Goal: Use online tool/utility: Utilize a website feature to perform a specific function

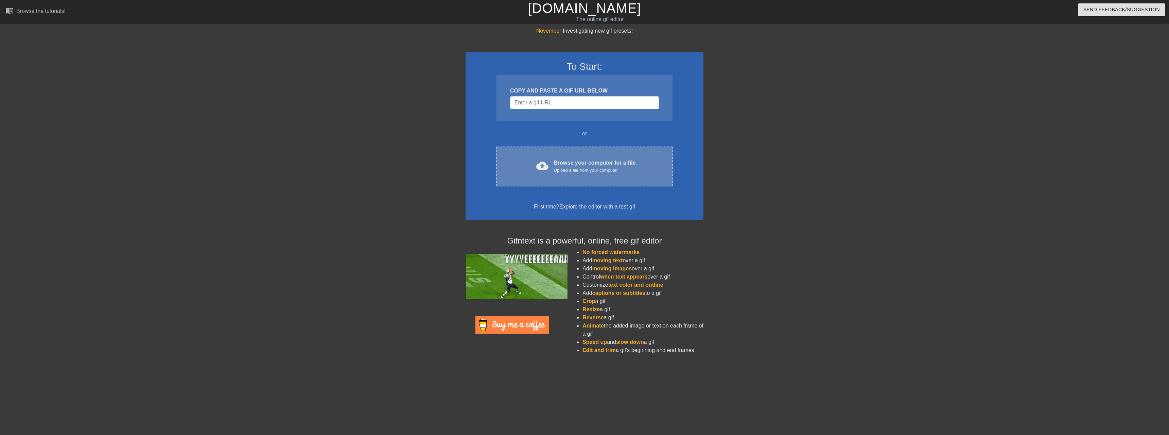
click at [593, 172] on div "Upload a file from your computer" at bounding box center [595, 170] width 82 height 7
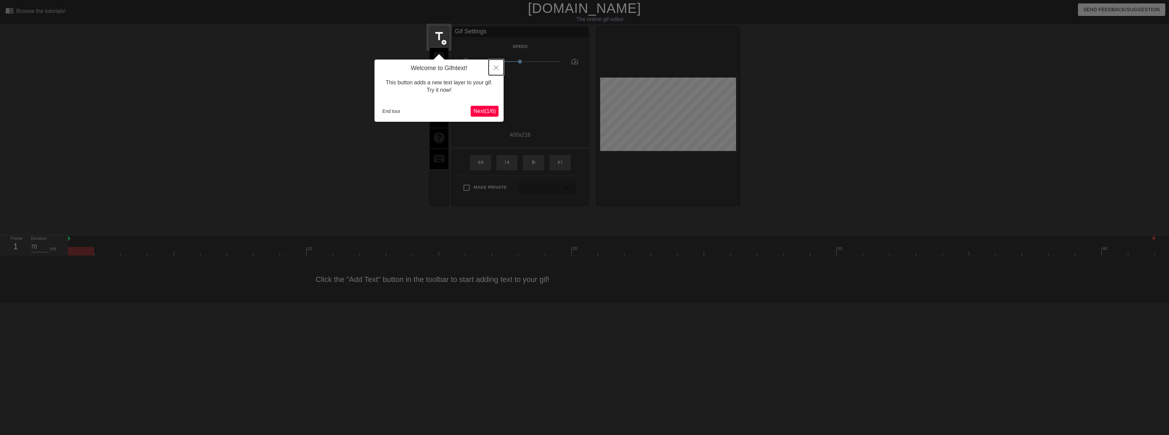
click at [494, 67] on icon "Close" at bounding box center [496, 67] width 5 height 5
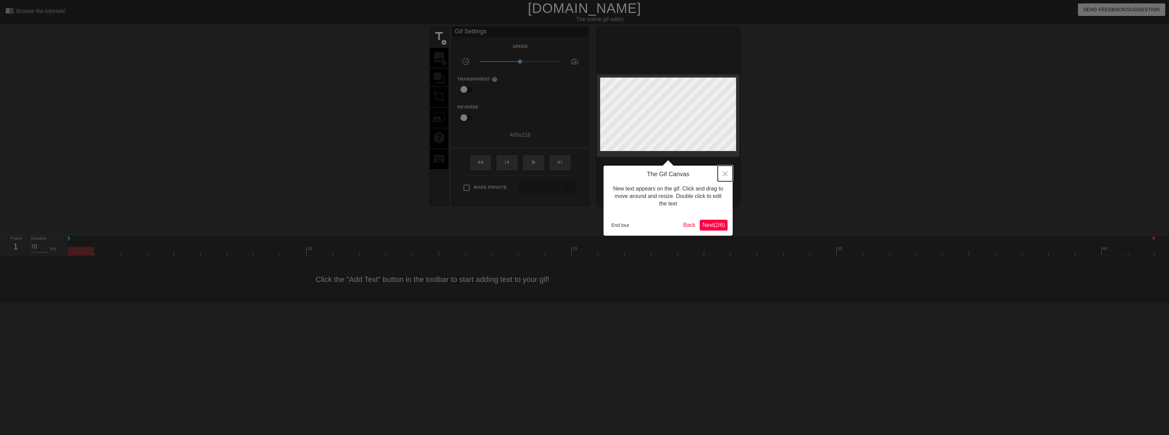
click at [723, 173] on icon "Close" at bounding box center [725, 173] width 5 height 5
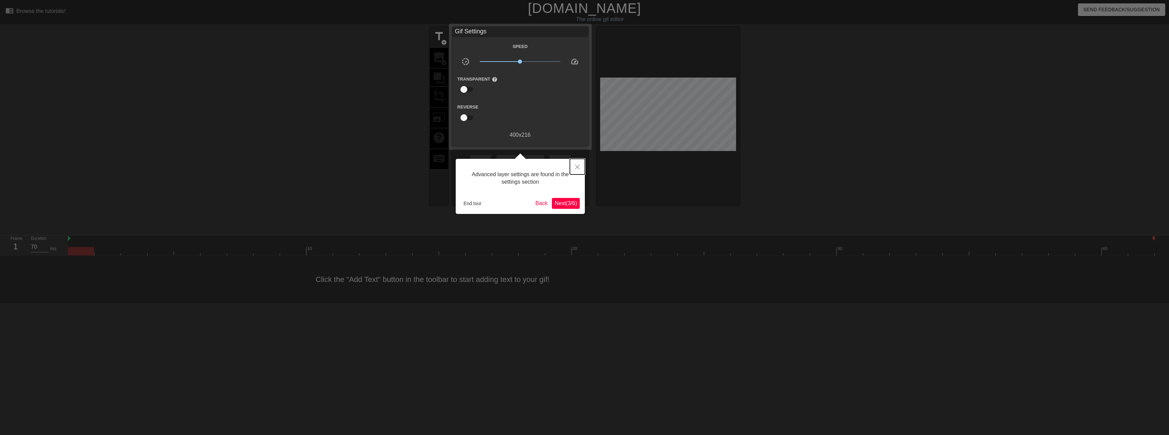
click at [576, 166] on icon "Close" at bounding box center [577, 166] width 5 height 5
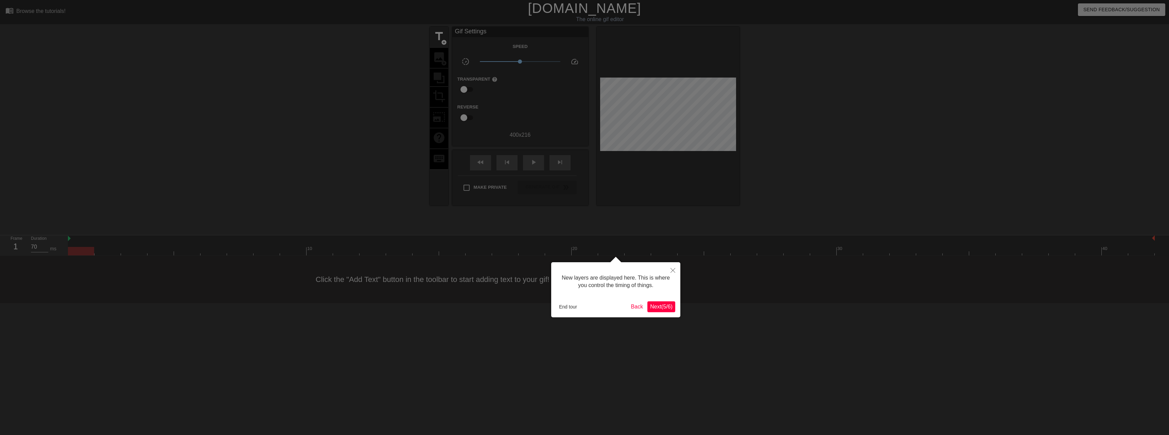
scroll to position [6, 0]
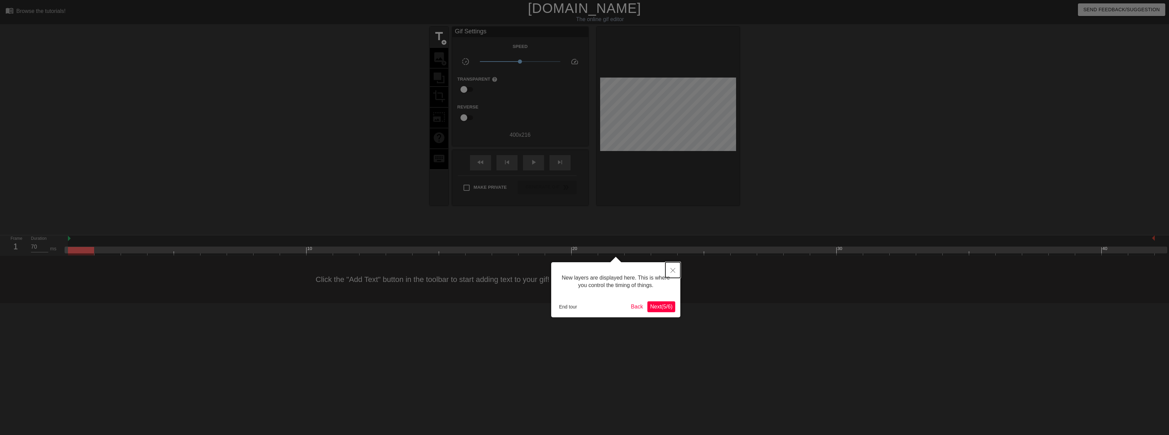
click at [671, 268] on icon "Close" at bounding box center [672, 270] width 5 height 5
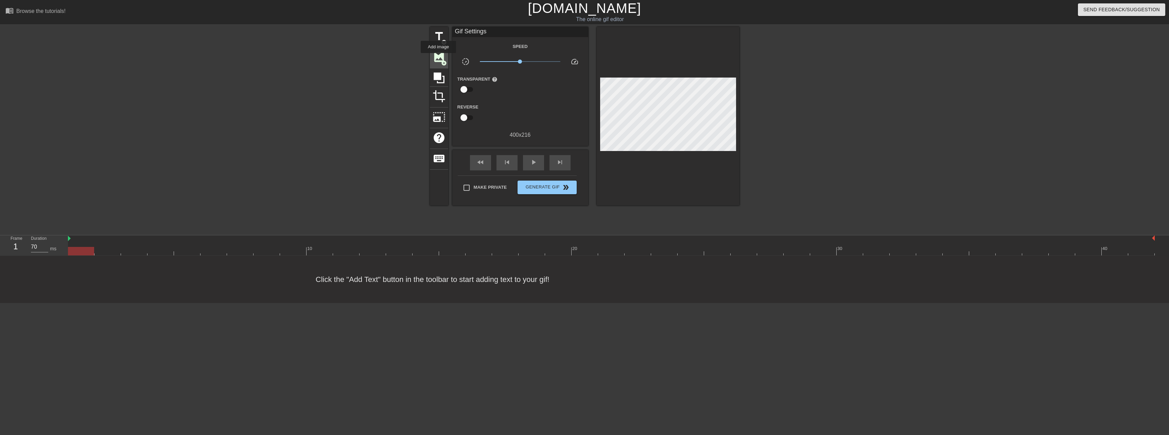
click at [439, 58] on span "image" at bounding box center [438, 57] width 13 height 13
click at [440, 39] on span "title" at bounding box center [438, 36] width 13 height 13
click at [436, 55] on span "image" at bounding box center [438, 57] width 13 height 13
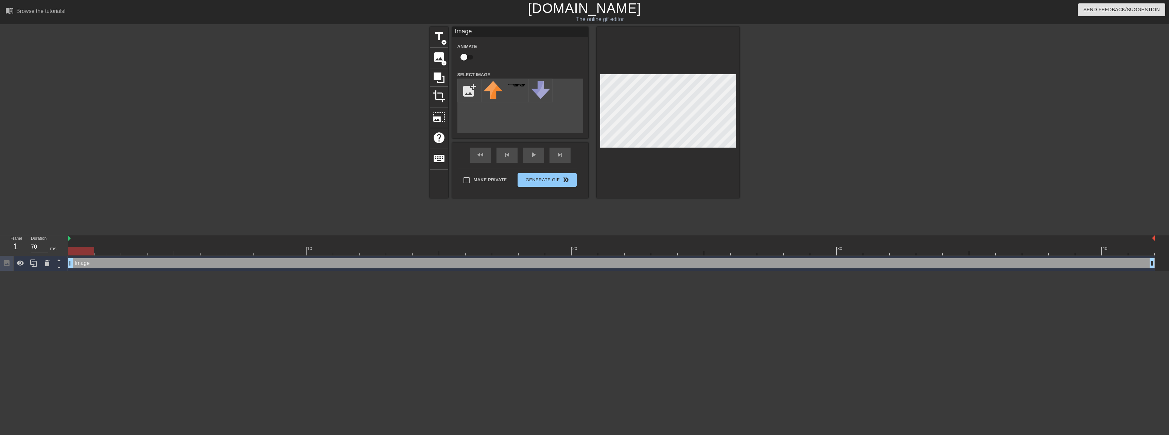
click at [518, 122] on div "add_photo_alternate" at bounding box center [520, 105] width 126 height 54
click at [470, 88] on input "file" at bounding box center [469, 90] width 23 height 23
type input "C:\fakepath\editor selector.png"
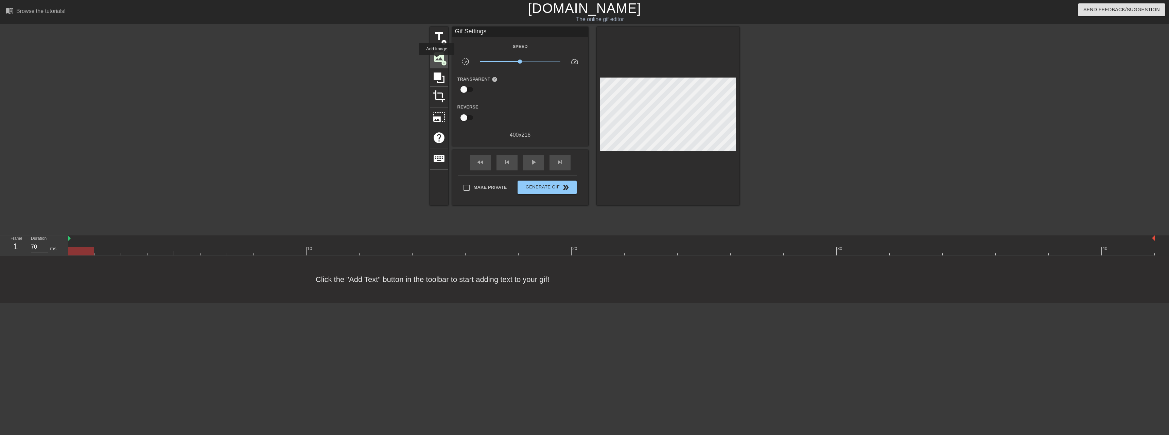
click at [437, 60] on span "image" at bounding box center [438, 57] width 13 height 13
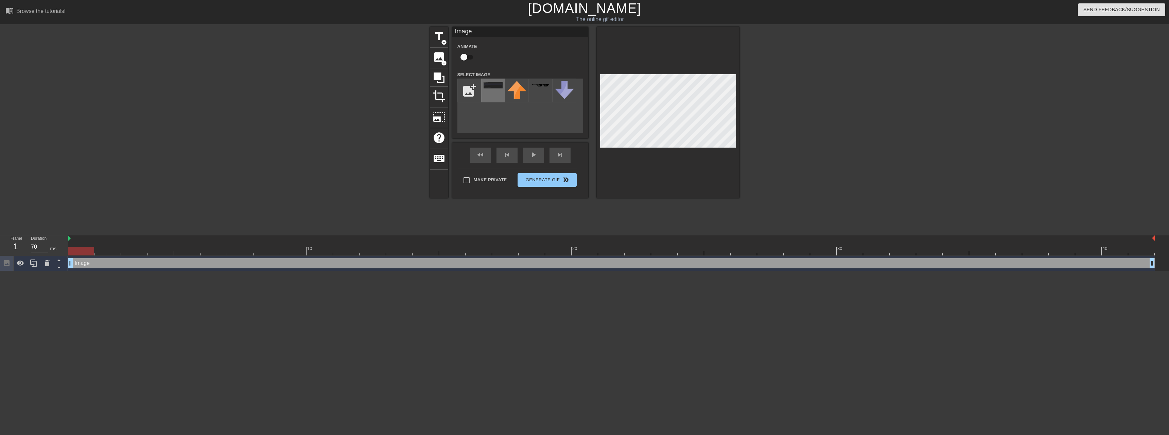
click at [496, 96] on div at bounding box center [493, 90] width 24 height 24
click at [438, 114] on span "photo_size_select_large" at bounding box center [438, 116] width 13 height 13
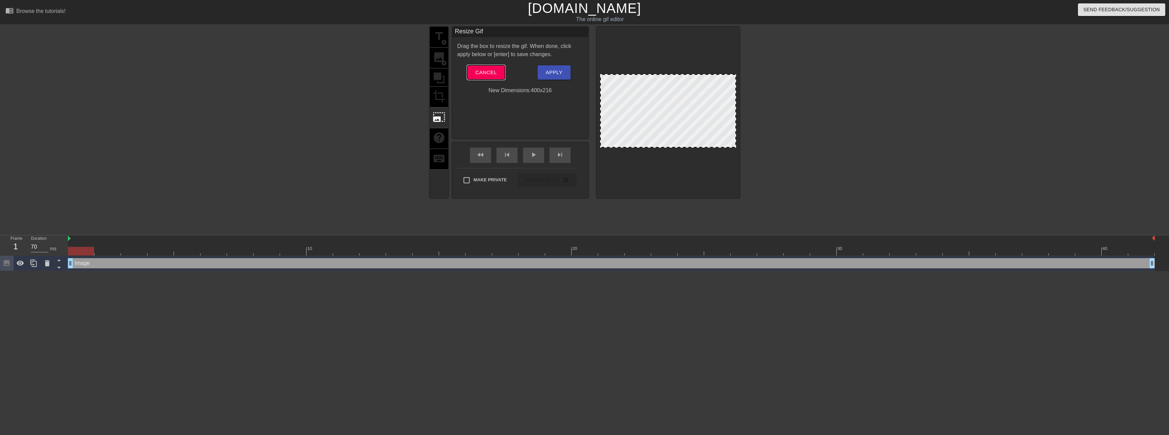
click at [484, 74] on span "Cancel" at bounding box center [485, 72] width 21 height 9
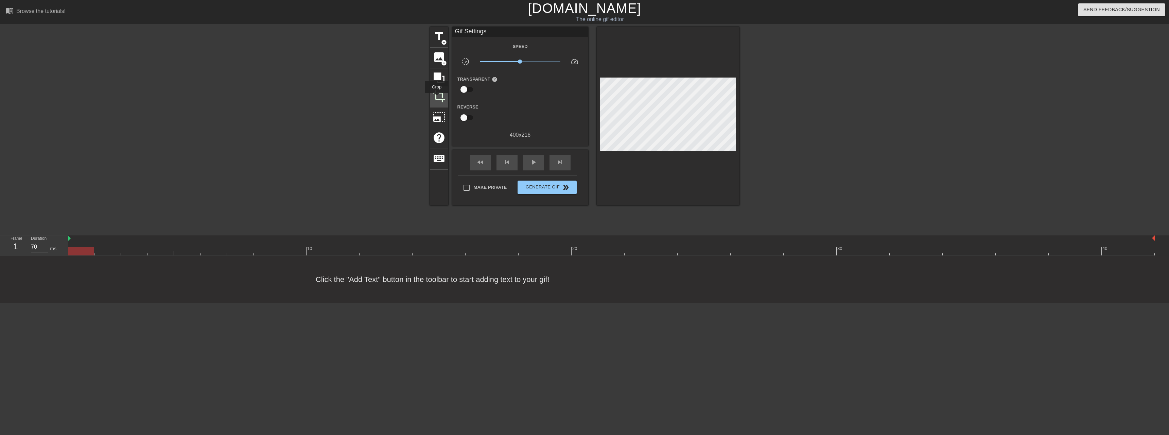
click at [437, 98] on span "crop" at bounding box center [438, 96] width 13 height 13
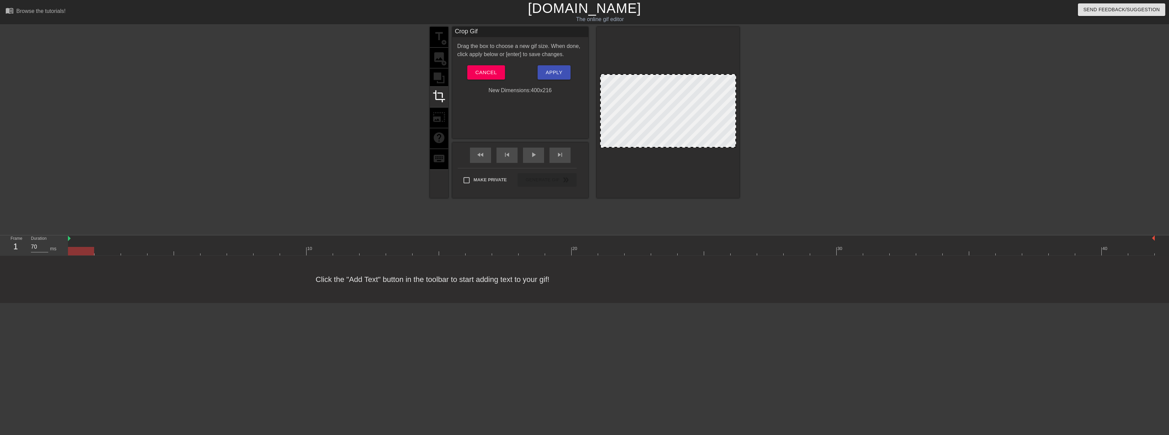
drag, startPoint x: 671, startPoint y: 147, endPoint x: 672, endPoint y: 165, distance: 17.7
click at [672, 165] on div at bounding box center [668, 112] width 143 height 171
click at [474, 72] on button "Cancel" at bounding box center [486, 72] width 38 height 14
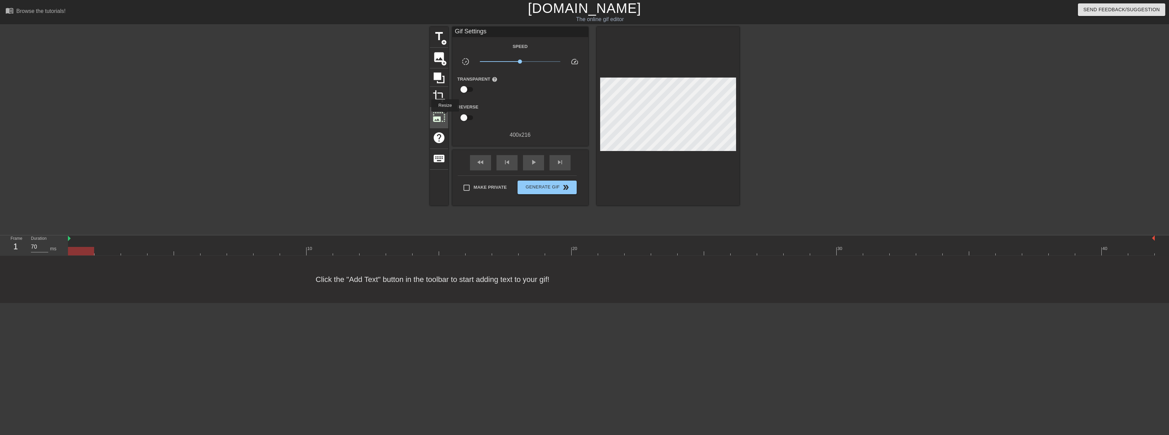
click at [445, 116] on span "photo_size_select_large" at bounding box center [438, 116] width 13 height 13
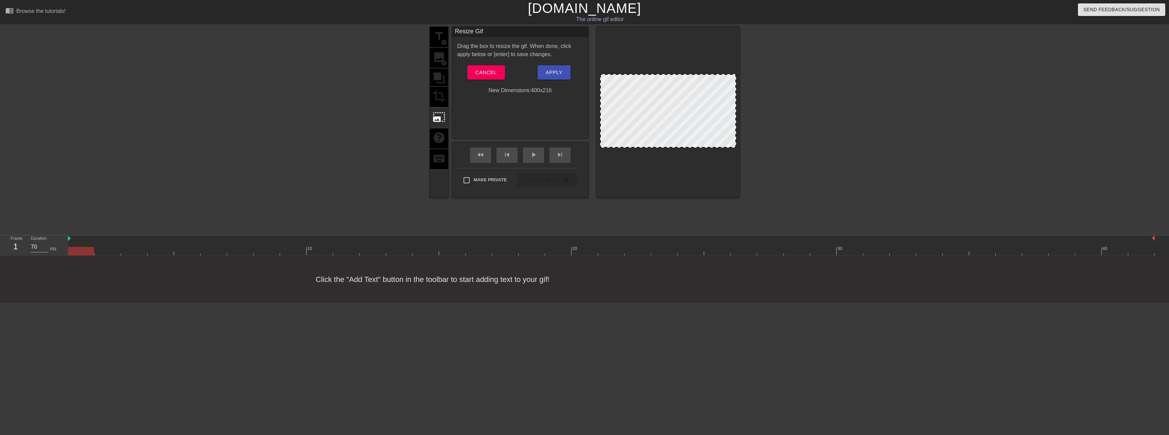
click at [485, 81] on div "Drag the box to resize the gif. When done, click apply below or [enter] to save…" at bounding box center [520, 68] width 126 height 52
click at [482, 69] on span "Cancel" at bounding box center [485, 72] width 21 height 9
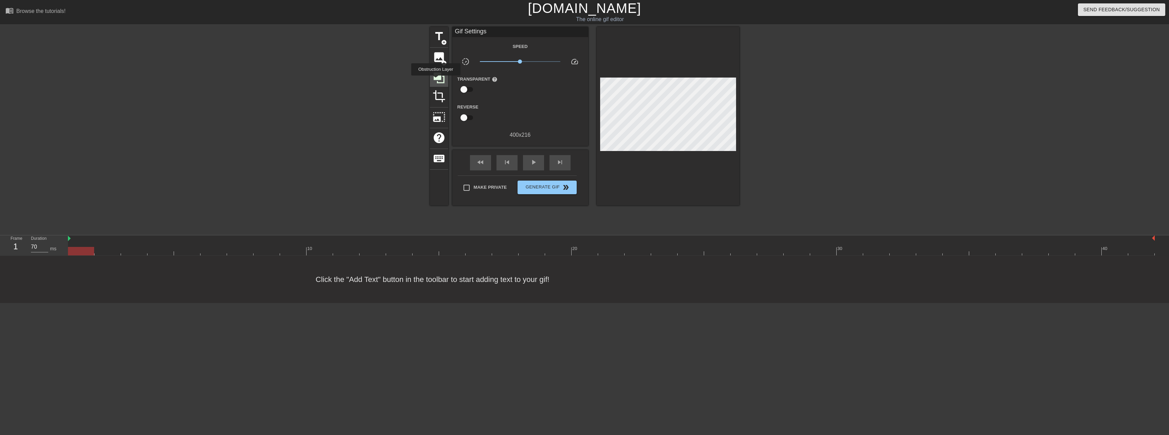
click at [437, 80] on icon at bounding box center [438, 77] width 13 height 13
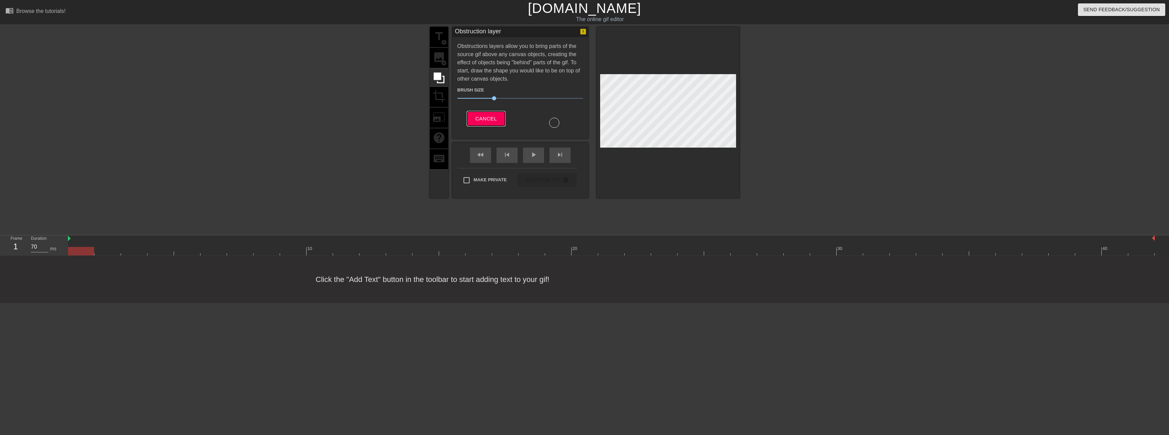
click at [486, 112] on button "Cancel" at bounding box center [486, 118] width 38 height 14
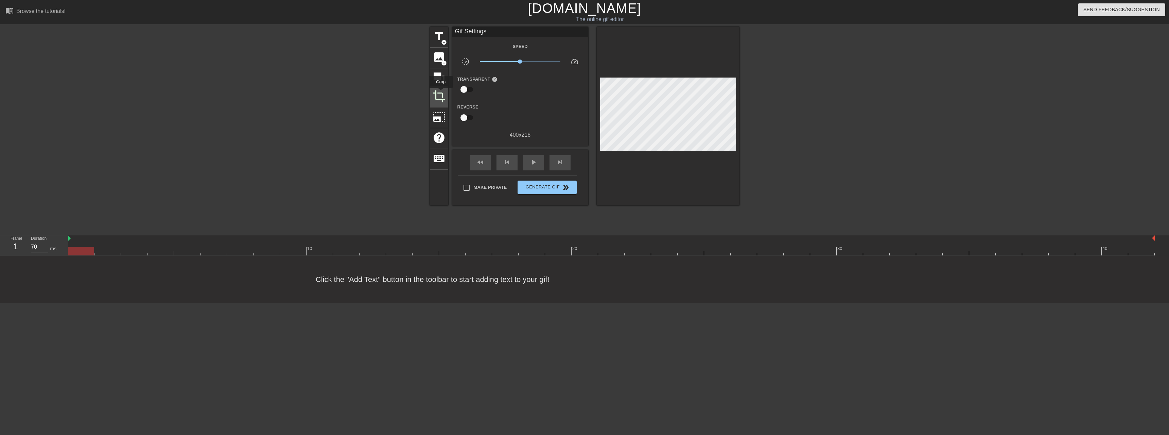
click at [441, 93] on span "crop" at bounding box center [438, 96] width 13 height 13
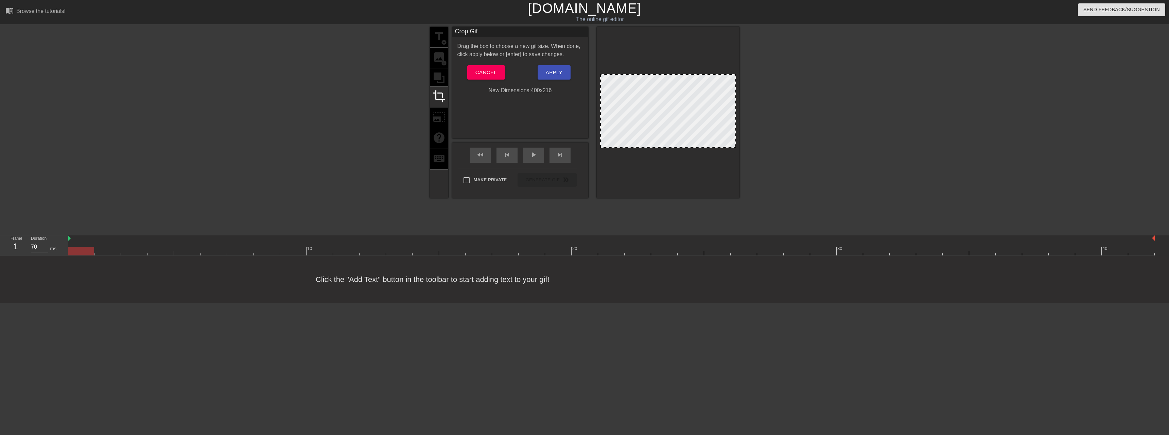
drag, startPoint x: 664, startPoint y: 146, endPoint x: 660, endPoint y: 188, distance: 42.3
click at [671, 196] on div at bounding box center [668, 112] width 143 height 171
click at [490, 71] on span "Cancel" at bounding box center [485, 72] width 21 height 9
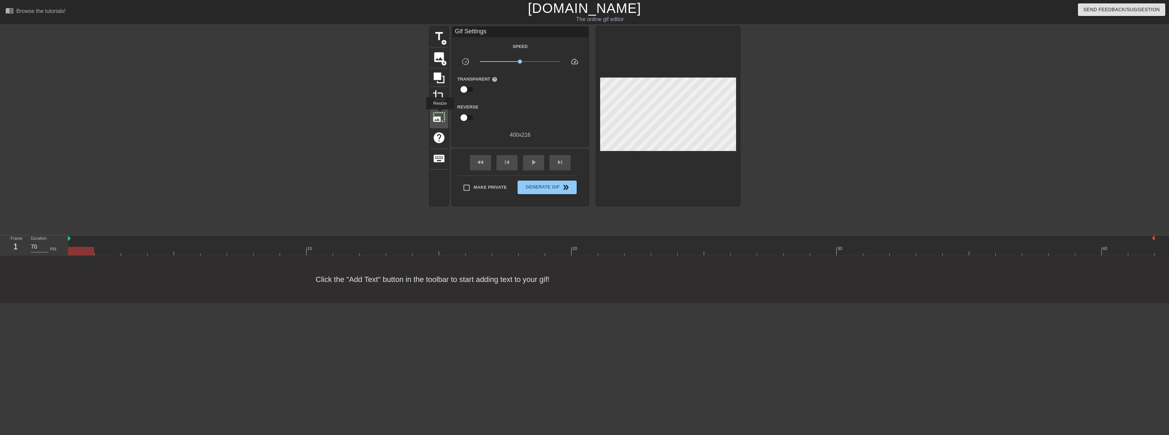
click at [440, 114] on span "photo_size_select_large" at bounding box center [438, 116] width 13 height 13
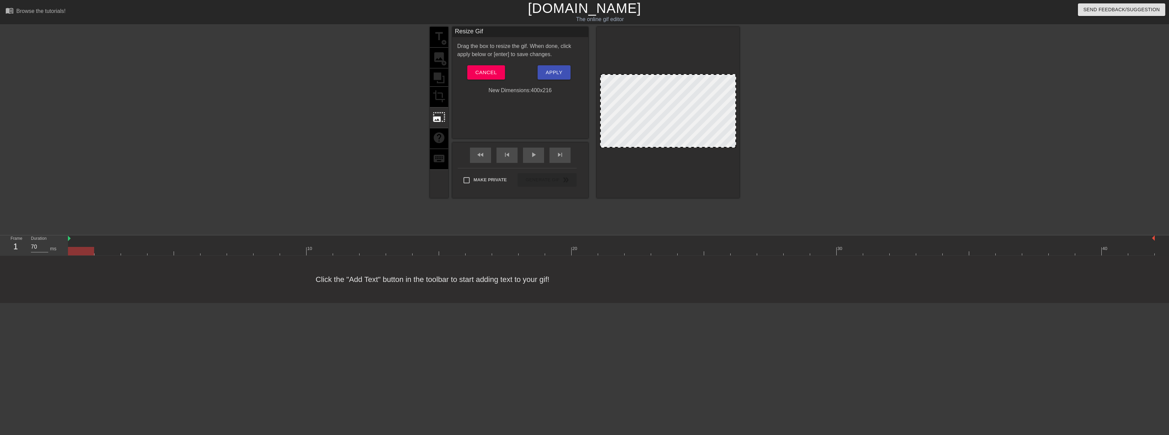
drag, startPoint x: 687, startPoint y: 146, endPoint x: 718, endPoint y: 210, distance: 71.6
click at [718, 210] on div "title add_circle image add_circle crop photo_size_select_large help keyboard Re…" at bounding box center [584, 129] width 309 height 204
click at [484, 72] on span "Cancel" at bounding box center [485, 72] width 21 height 9
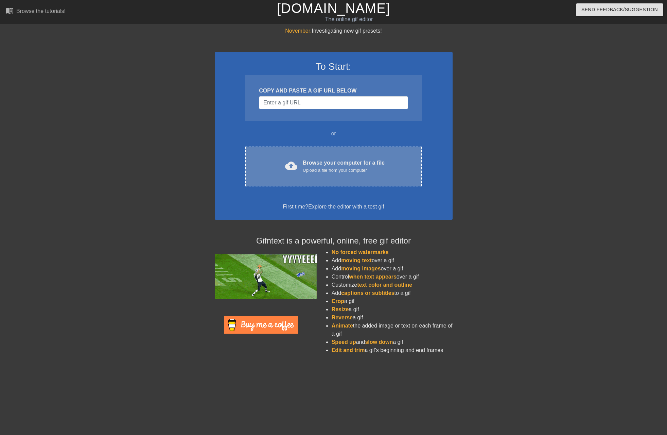
click at [316, 175] on div "cloud_upload Browse your computer for a file Upload a file from your computer C…" at bounding box center [333, 166] width 176 height 40
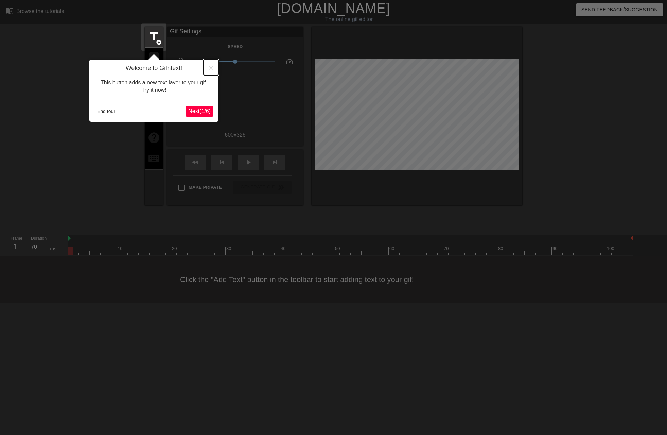
click at [207, 67] on button "Close" at bounding box center [210, 67] width 15 height 16
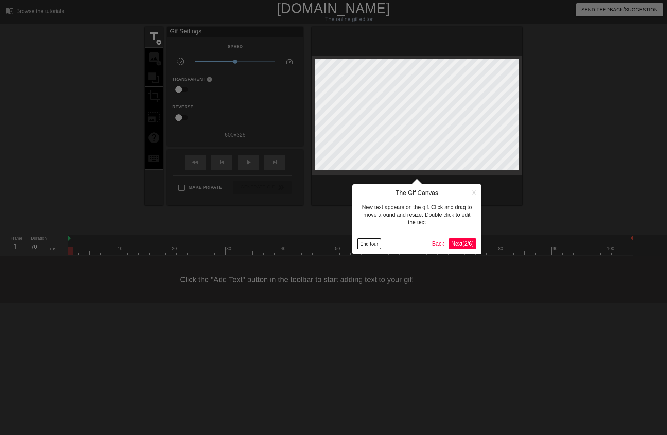
click at [373, 243] on button "End tour" at bounding box center [368, 243] width 23 height 10
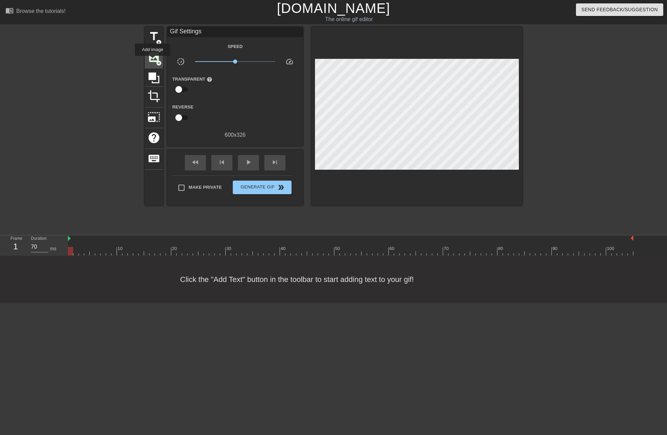
click at [153, 60] on span "image" at bounding box center [153, 57] width 13 height 13
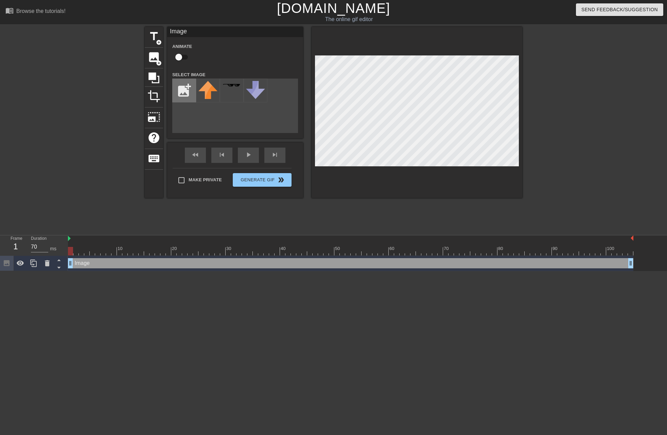
click at [187, 88] on input "file" at bounding box center [184, 90] width 23 height 23
type input "C:\fakepath\editor selector.png"
click at [202, 87] on img at bounding box center [207, 85] width 19 height 6
click at [402, 168] on div at bounding box center [417, 112] width 211 height 171
click at [510, 187] on div at bounding box center [417, 112] width 211 height 171
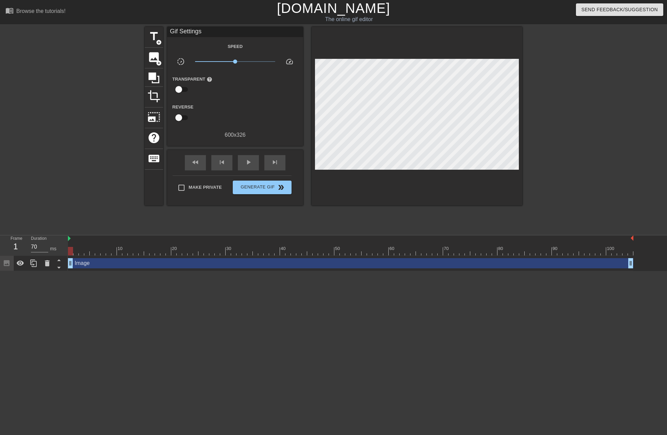
click at [462, 36] on div at bounding box center [417, 116] width 211 height 178
click at [466, 42] on div at bounding box center [417, 116] width 211 height 178
click at [257, 191] on span "Generate Gif double_arrow" at bounding box center [261, 187] width 53 height 8
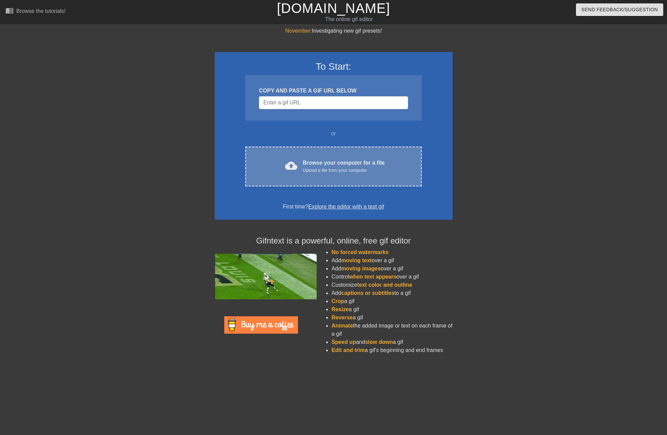
click at [340, 161] on div "Browse your computer for a file Upload a file from your computer" at bounding box center [344, 166] width 82 height 15
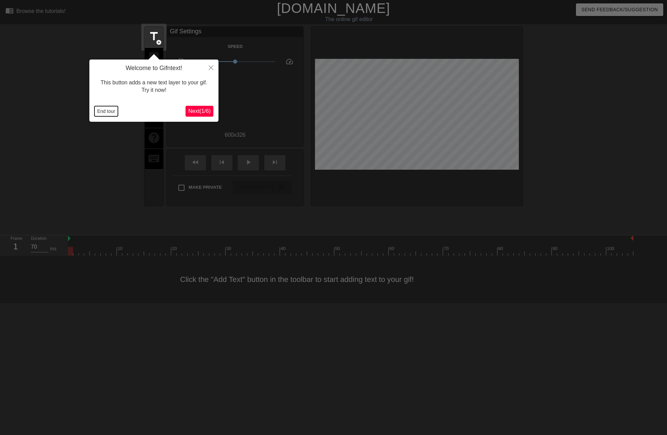
click at [102, 110] on button "End tour" at bounding box center [105, 111] width 23 height 10
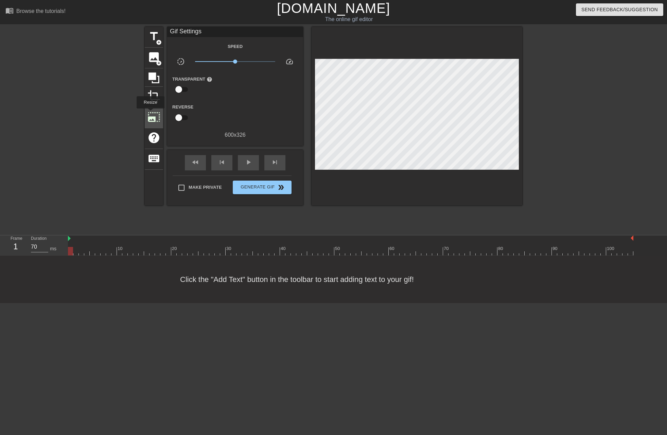
click at [150, 113] on span "photo_size_select_large" at bounding box center [153, 116] width 13 height 13
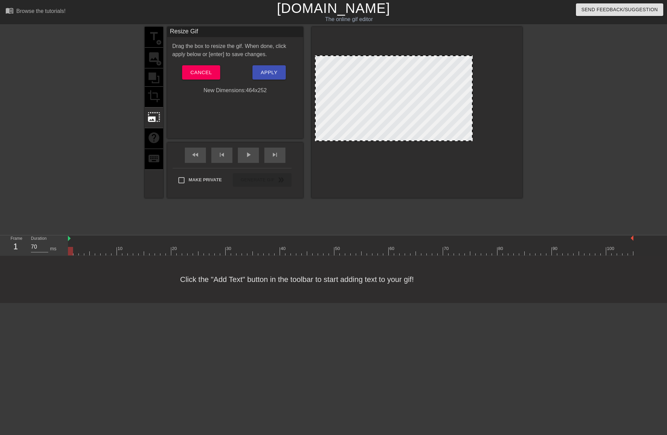
click at [491, 140] on div at bounding box center [417, 110] width 204 height 111
click at [278, 73] on button "Apply" at bounding box center [268, 72] width 33 height 14
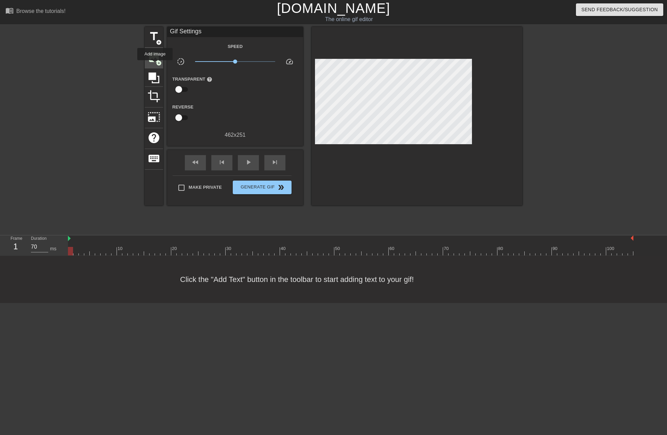
click at [156, 63] on span "image" at bounding box center [153, 57] width 13 height 13
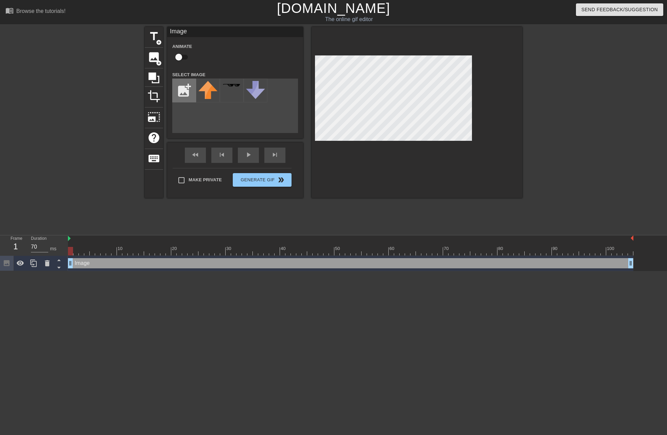
click at [185, 93] on input "file" at bounding box center [184, 90] width 23 height 23
type input "C:\fakepath\editor demo.gif"
click at [205, 91] on img at bounding box center [207, 86] width 19 height 10
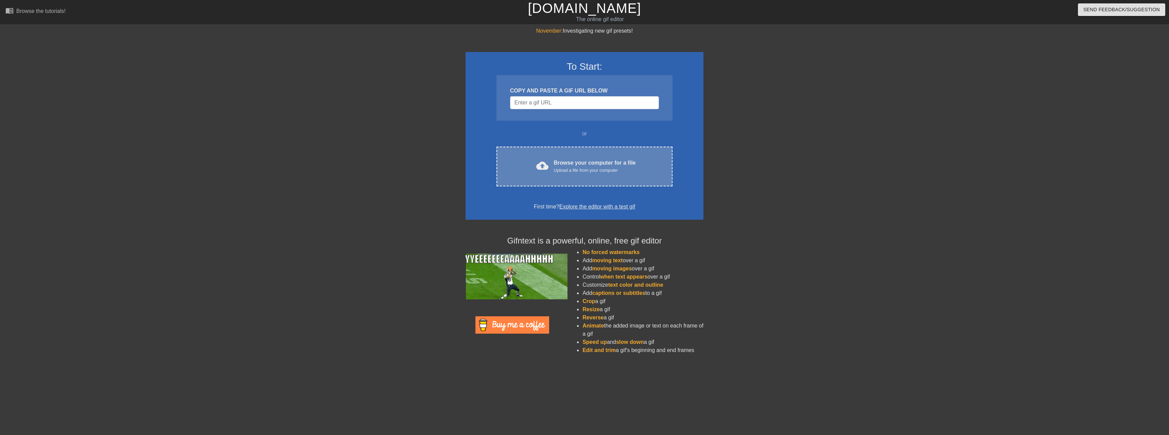
click at [593, 180] on div "cloud_upload Browse your computer for a file Upload a file from your computer C…" at bounding box center [584, 166] width 176 height 40
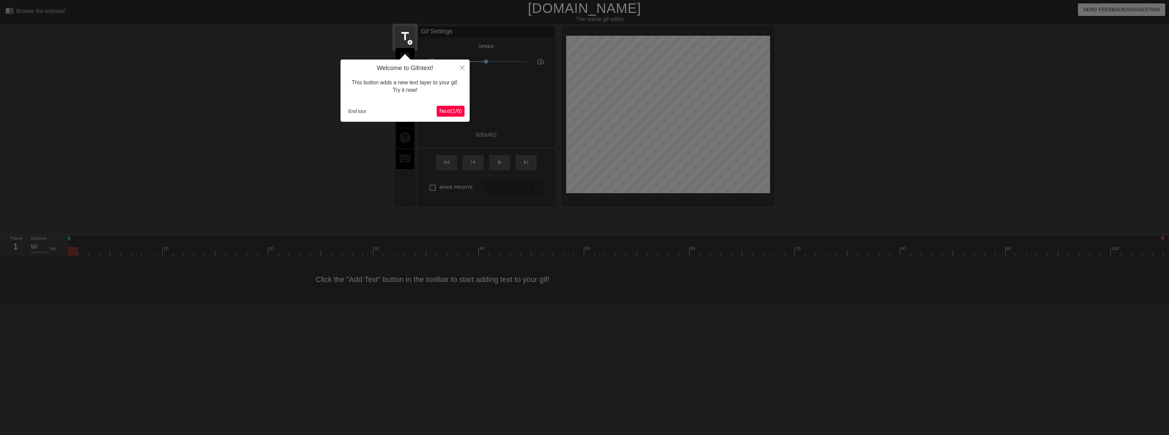
click at [351, 104] on div "Welcome to Gifntext! This button adds a new text layer to your gif. Try it now!…" at bounding box center [404, 90] width 129 height 62
click at [359, 112] on button "End tour" at bounding box center [357, 111] width 23 height 10
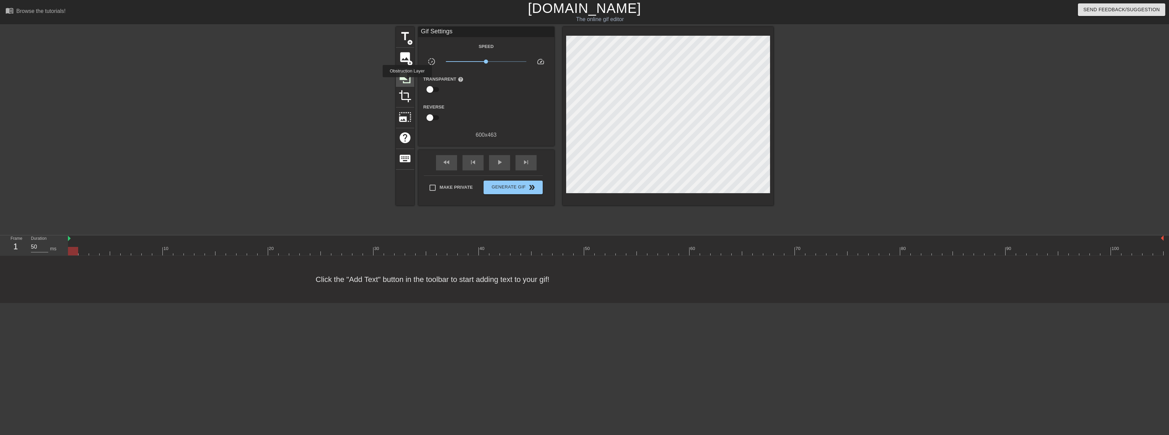
click at [408, 82] on icon at bounding box center [405, 77] width 11 height 11
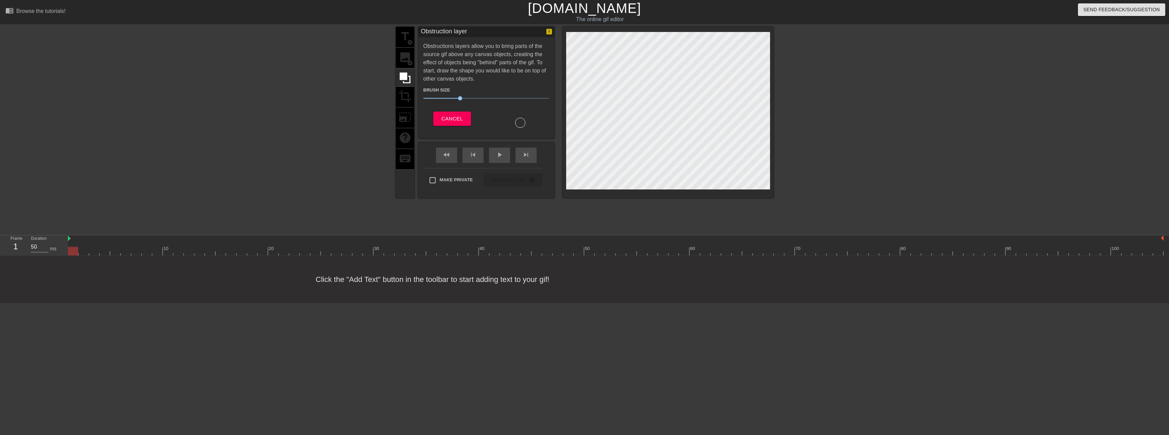
click at [405, 65] on div "title add_circle image add_circle crop photo_size_select_large help keyboard" at bounding box center [405, 112] width 18 height 171
click at [456, 118] on span "Cancel" at bounding box center [451, 118] width 21 height 9
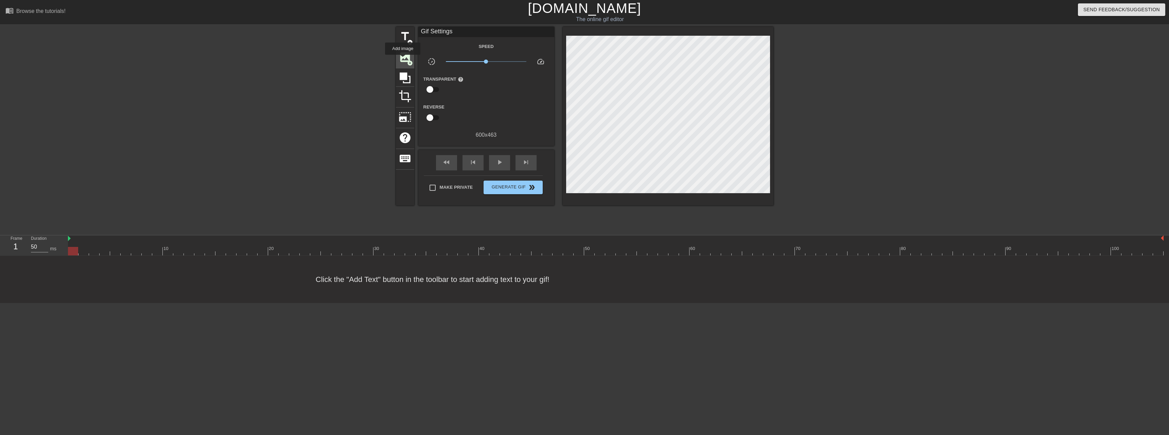
click at [403, 59] on span "image" at bounding box center [404, 57] width 13 height 13
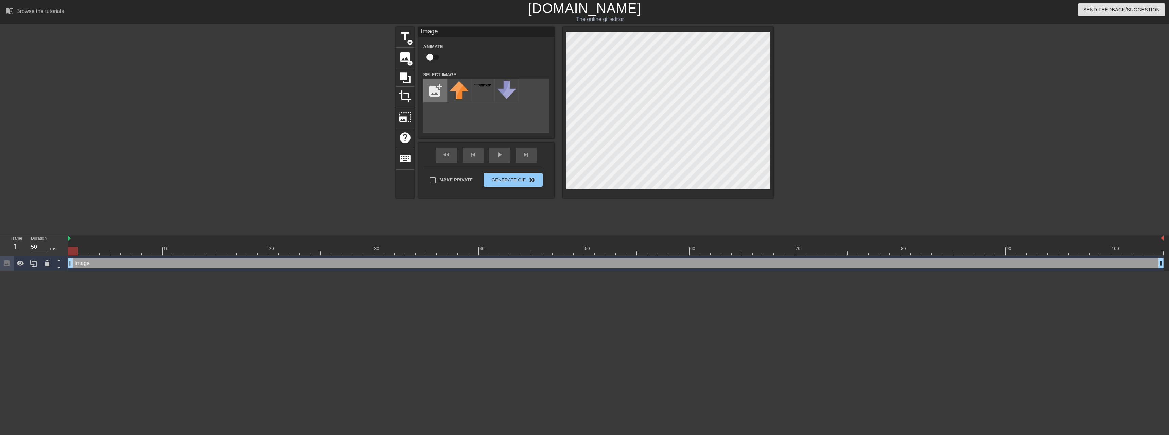
click at [431, 92] on input "file" at bounding box center [435, 90] width 23 height 23
type input "C:\fakepath\Screenshot [DATE] 17.48.43.png"
click at [463, 91] on div at bounding box center [459, 90] width 24 height 24
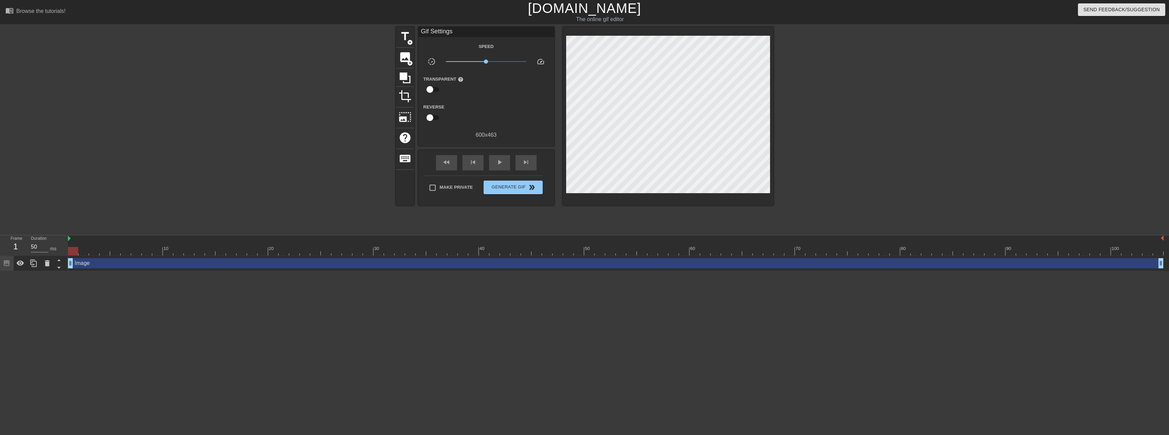
click at [870, 129] on div at bounding box center [832, 129] width 102 height 204
click at [407, 93] on span "crop" at bounding box center [404, 96] width 13 height 13
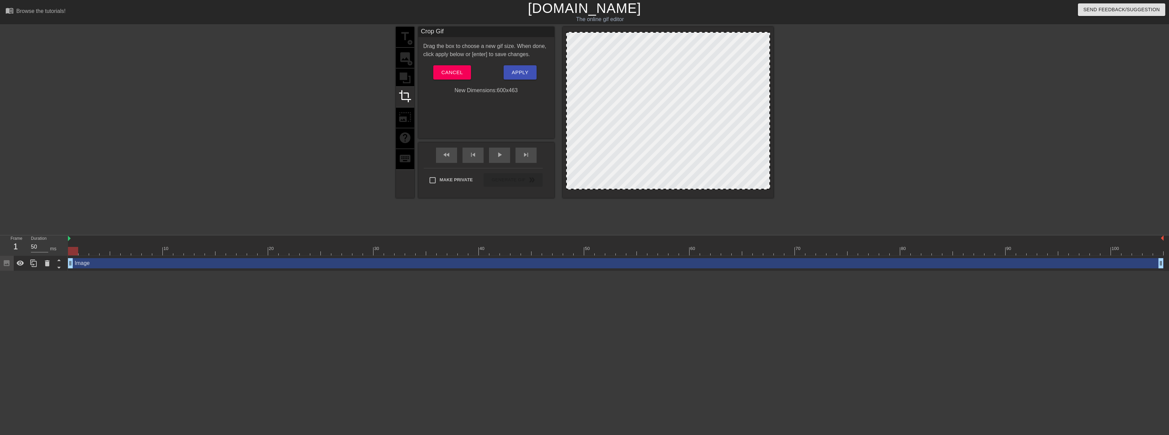
drag, startPoint x: 668, startPoint y: 129, endPoint x: 669, endPoint y: 134, distance: 5.1
click at [669, 134] on div at bounding box center [668, 110] width 204 height 157
click at [443, 77] on button "Cancel" at bounding box center [452, 72] width 38 height 14
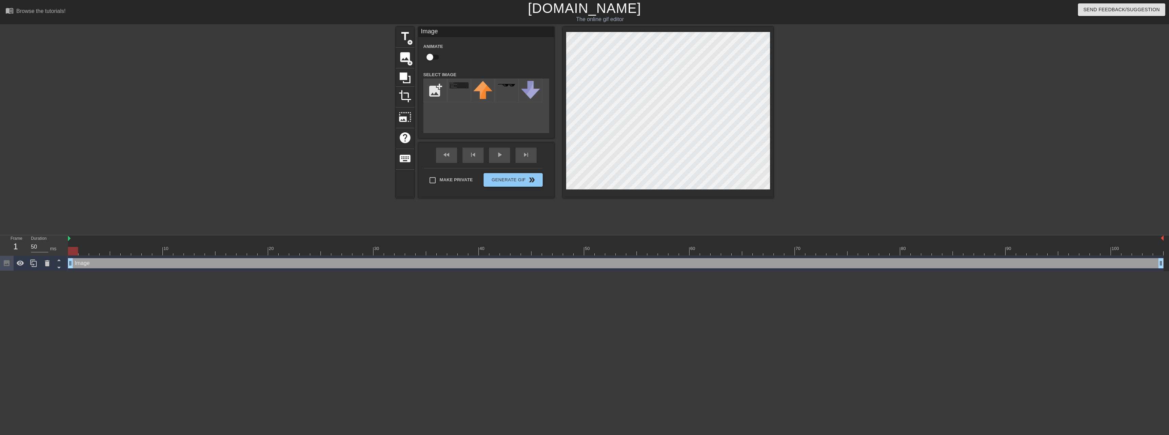
click at [874, 140] on div at bounding box center [832, 129] width 102 height 204
click at [827, 131] on div at bounding box center [832, 129] width 102 height 204
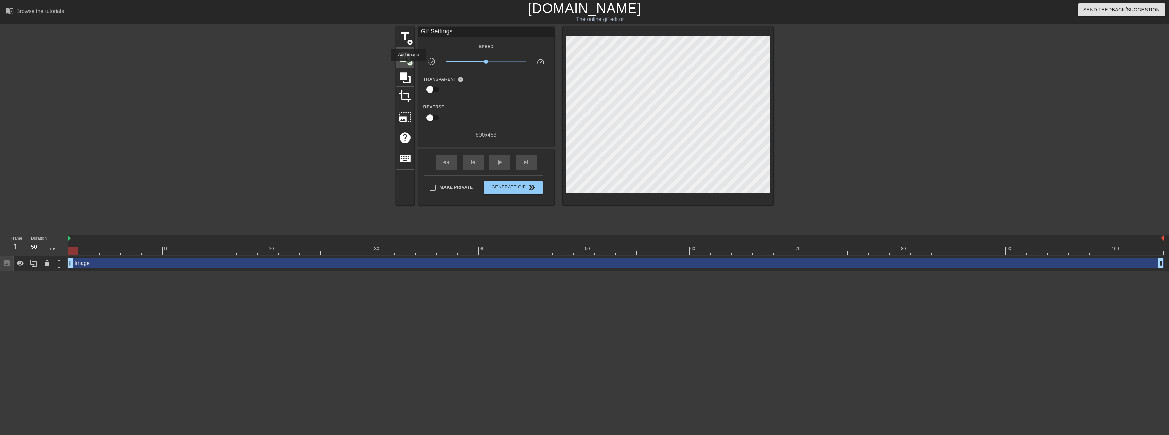
click at [409, 66] on div "image add_circle" at bounding box center [405, 58] width 18 height 21
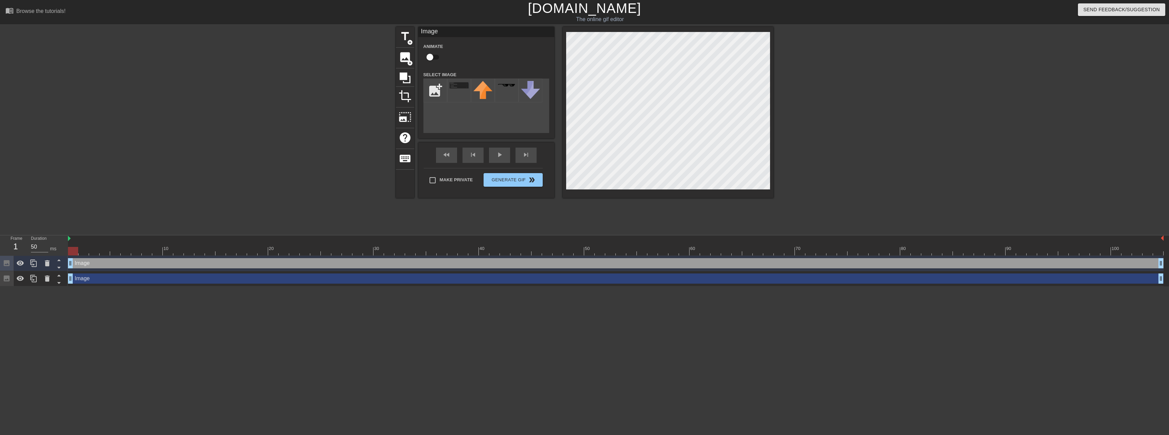
click at [864, 157] on div at bounding box center [832, 129] width 102 height 204
click at [556, 265] on div "menu_book Browse the tutorials! [DOMAIN_NAME] The online gif editor Send Feedba…" at bounding box center [584, 143] width 1169 height 286
click at [868, 171] on div at bounding box center [832, 129] width 102 height 204
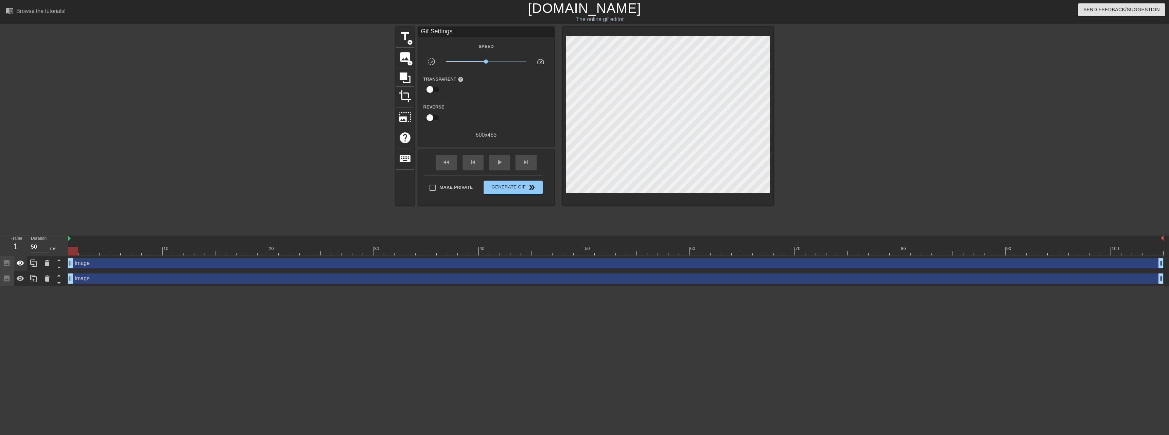
click at [20, 264] on icon at bounding box center [20, 262] width 7 height 5
click at [19, 264] on icon at bounding box center [20, 263] width 8 height 8
click at [16, 278] on icon at bounding box center [20, 278] width 8 height 8
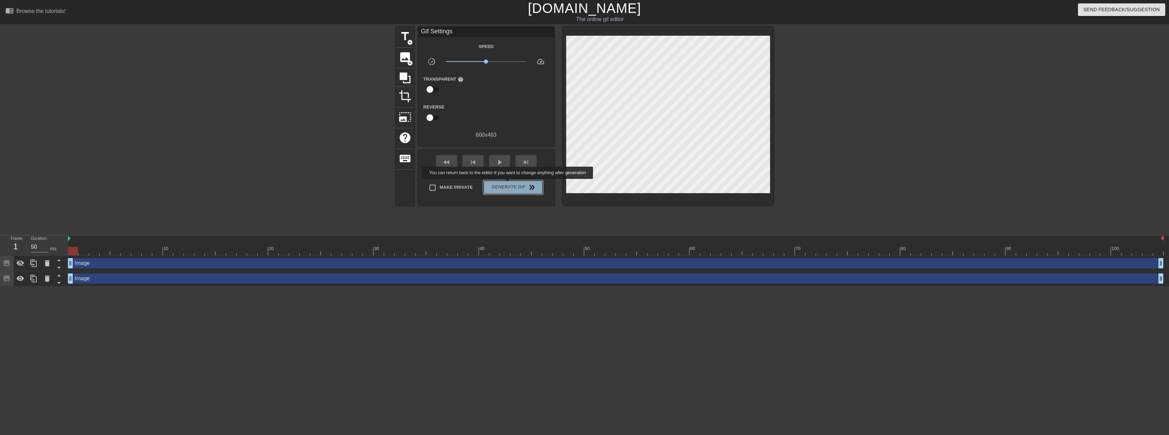
click at [512, 183] on span "Generate Gif double_arrow" at bounding box center [512, 187] width 53 height 8
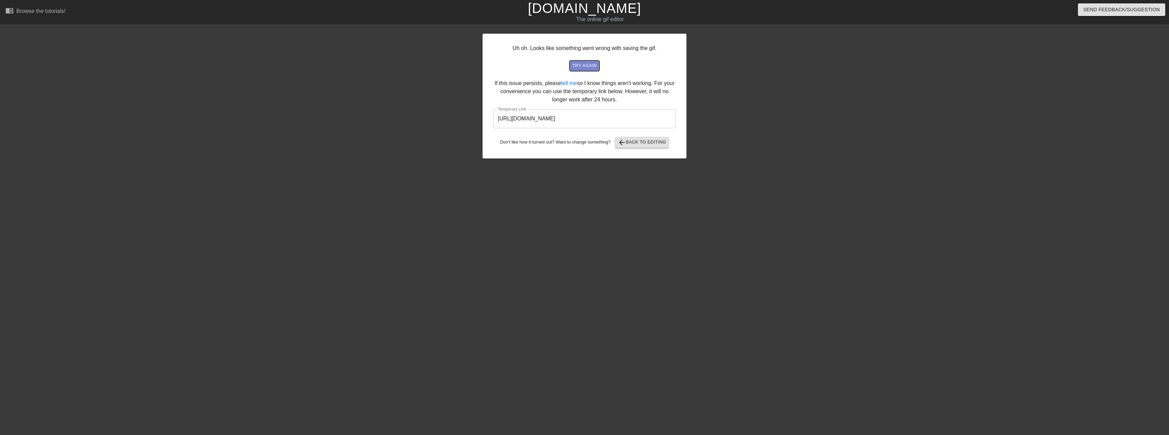
click at [585, 67] on span "try again" at bounding box center [584, 66] width 24 height 8
